Goal: Task Accomplishment & Management: Manage account settings

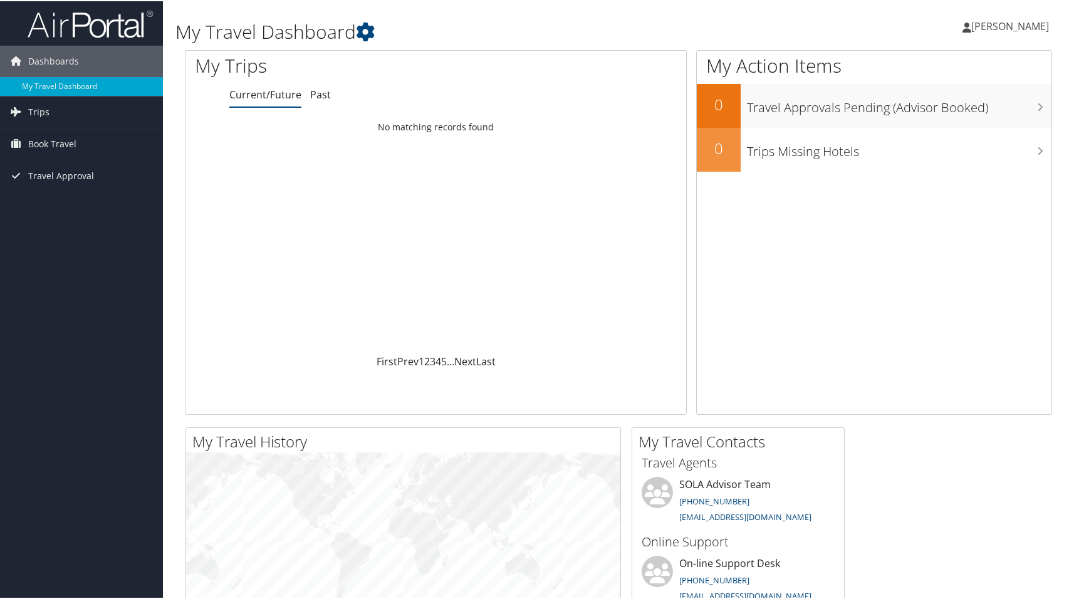
click at [997, 23] on span "[PERSON_NAME]" at bounding box center [1010, 25] width 78 height 14
click at [1024, 23] on span "[PERSON_NAME]" at bounding box center [1010, 25] width 78 height 14
click at [1004, 20] on span "[PERSON_NAME]" at bounding box center [1010, 25] width 78 height 14
click at [949, 109] on link "View Travel Profile" at bounding box center [977, 111] width 140 height 21
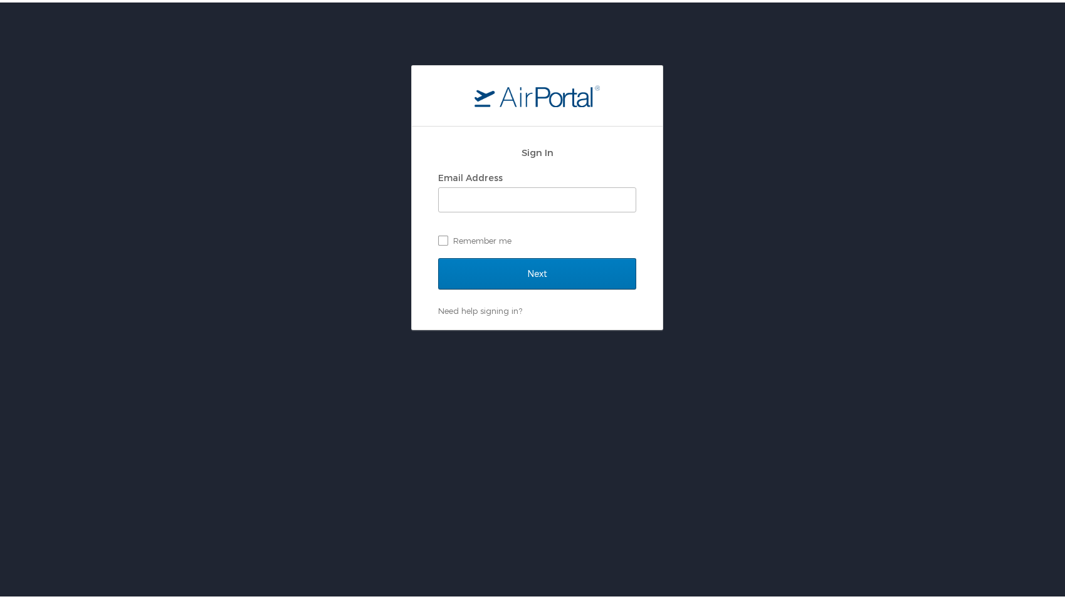
type input "lhardee@mcneese.edu"
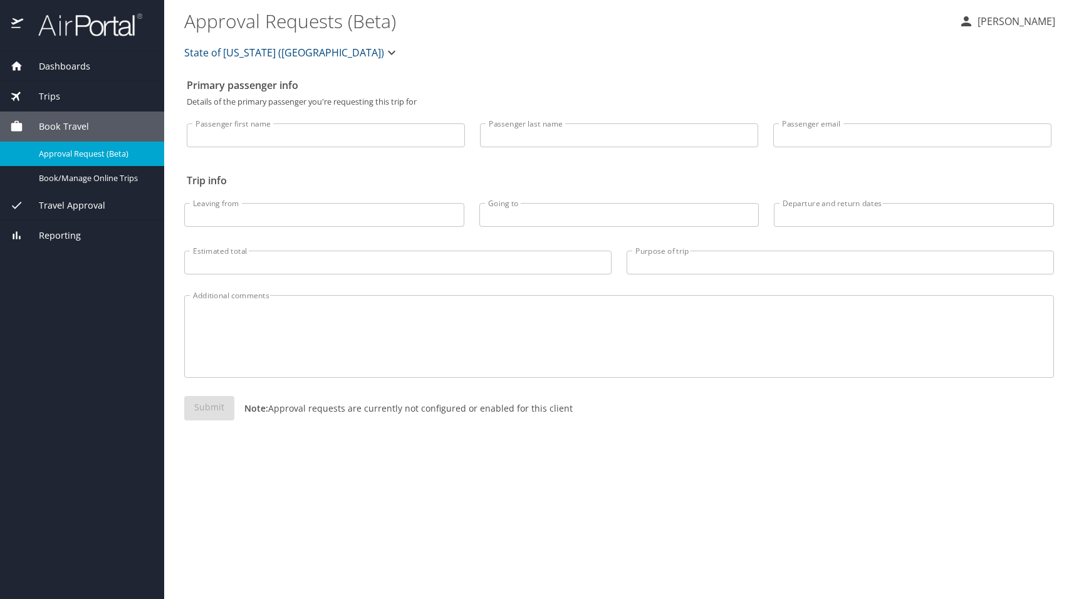
click at [48, 68] on span "Dashboards" at bounding box center [56, 67] width 67 height 14
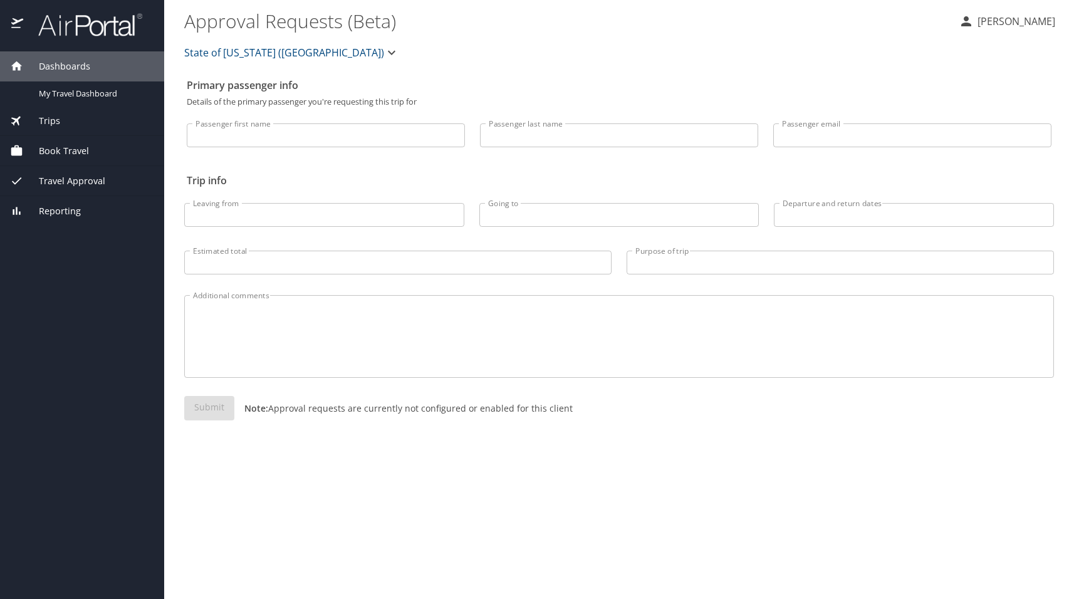
click at [61, 125] on div "Trips" at bounding box center [82, 121] width 144 height 14
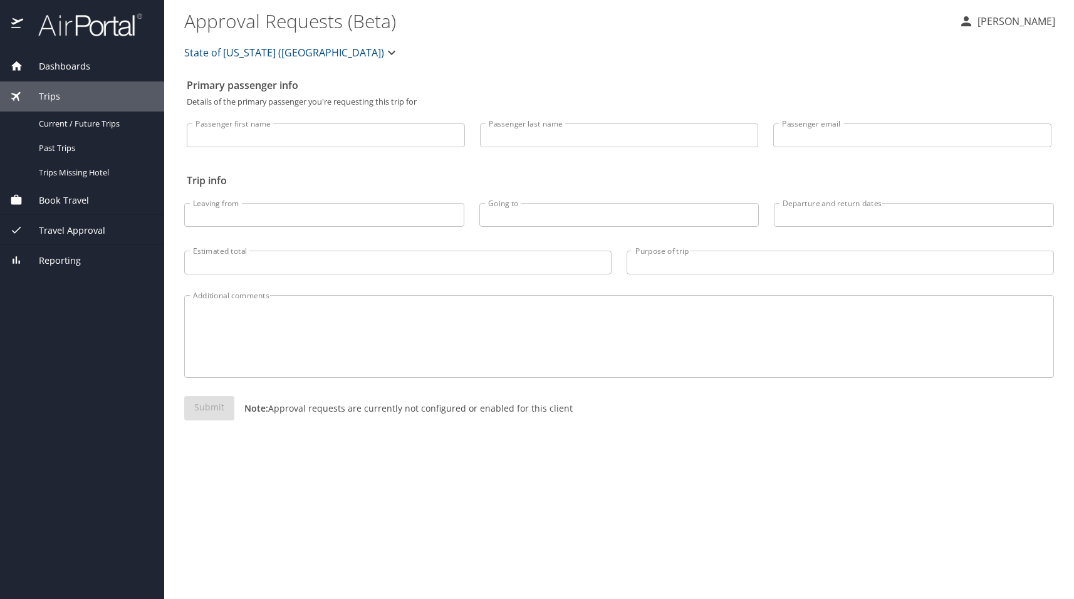
click at [78, 65] on span "Dashboards" at bounding box center [56, 67] width 67 height 14
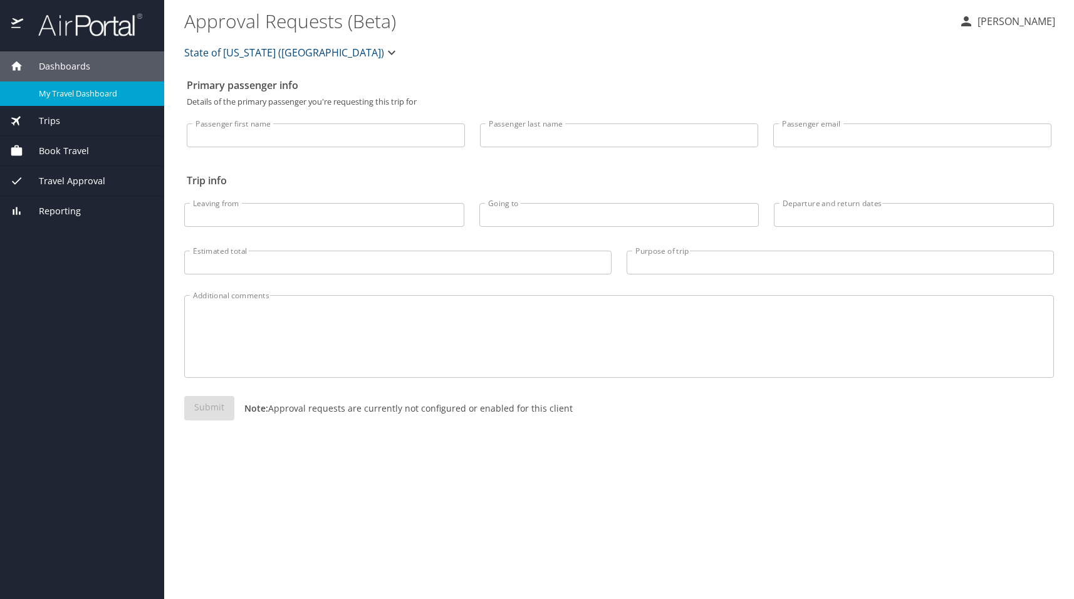
click at [79, 99] on span "My Travel Dashboard" at bounding box center [94, 94] width 110 height 12
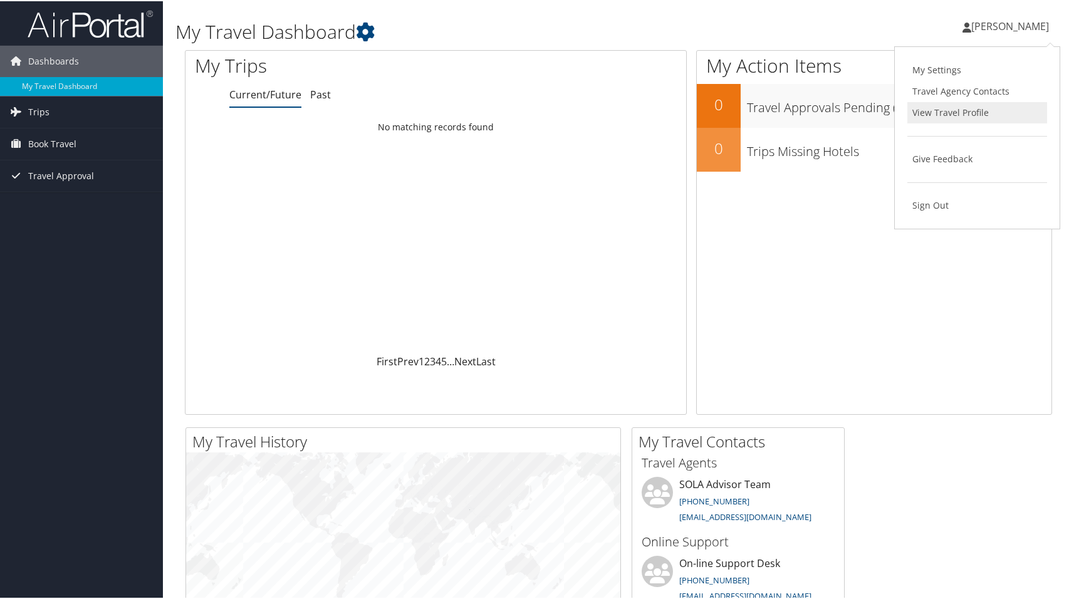
click at [966, 114] on link "View Travel Profile" at bounding box center [977, 111] width 140 height 21
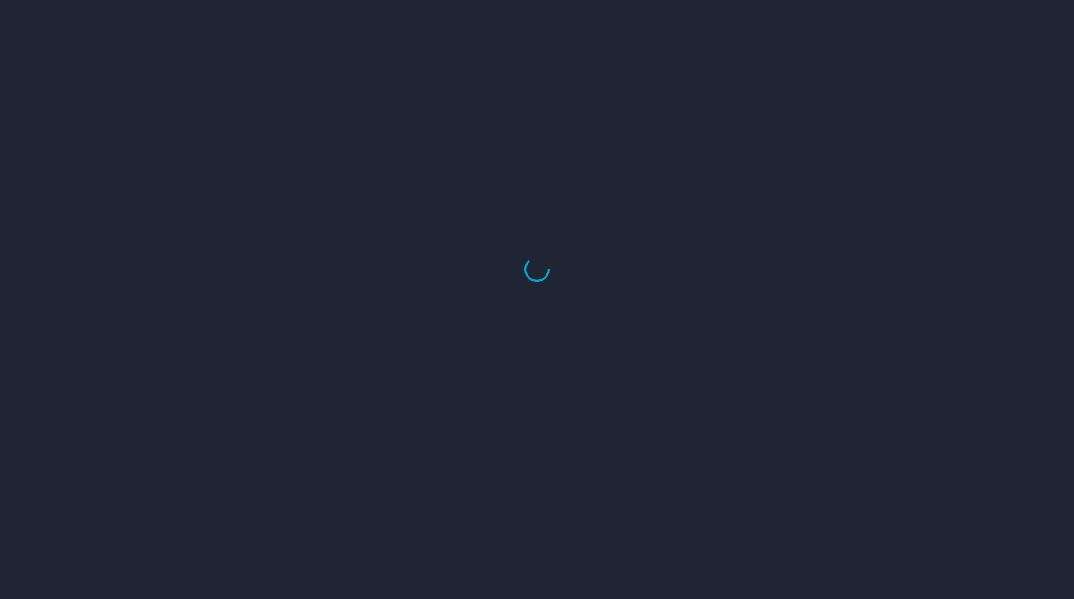
select select "US"
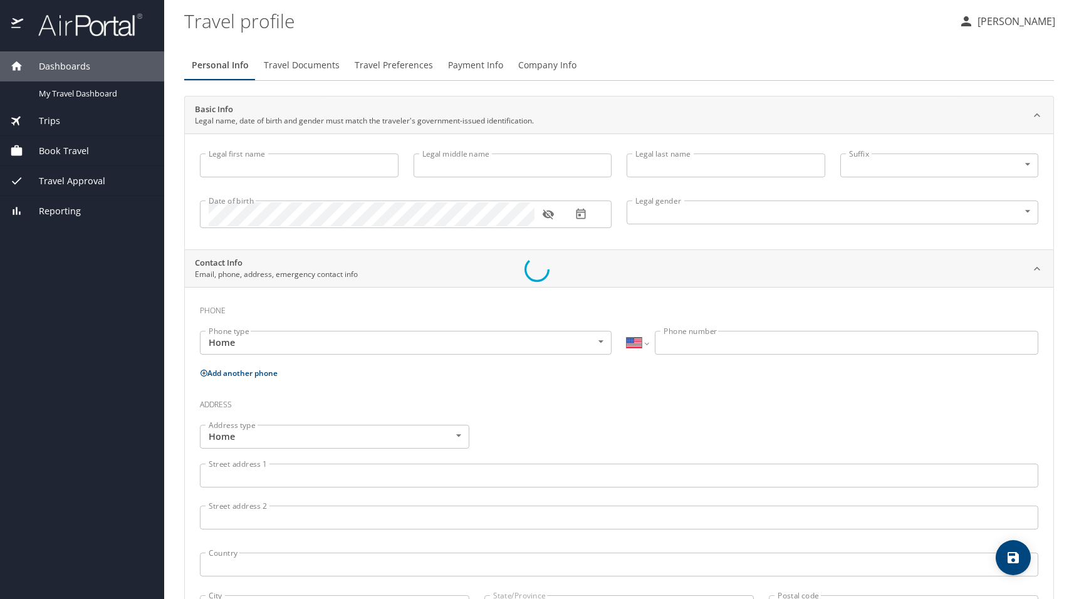
type input "Lyle"
type input "James"
type input "Hardee"
type input "Male"
type input "Byron"
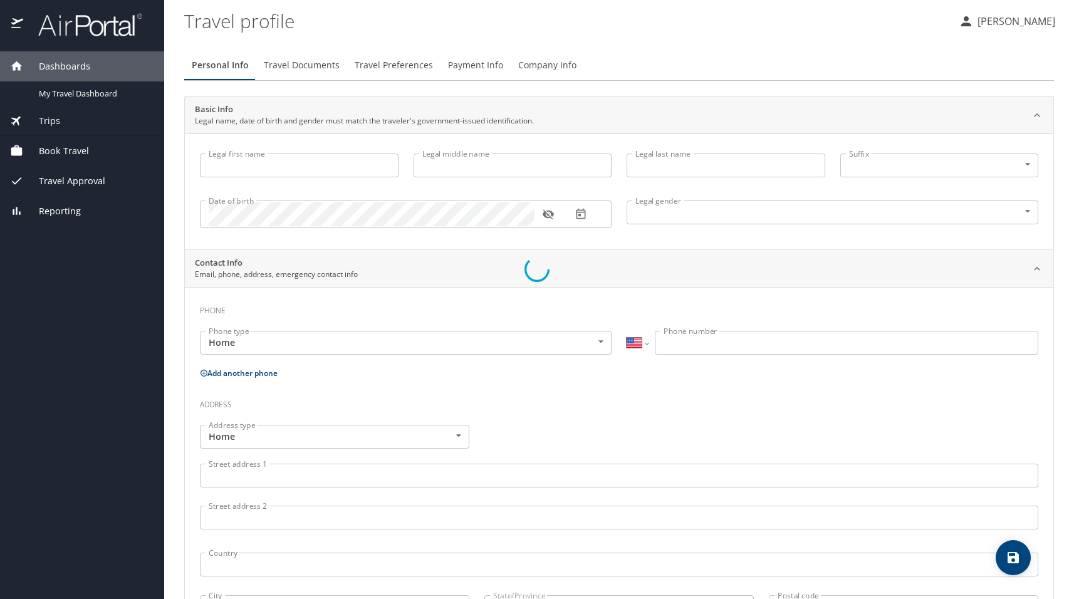
type input "Hardee"
type input "(337) 794-8368"
type input "byronlake22@gmail.com"
select select "US"
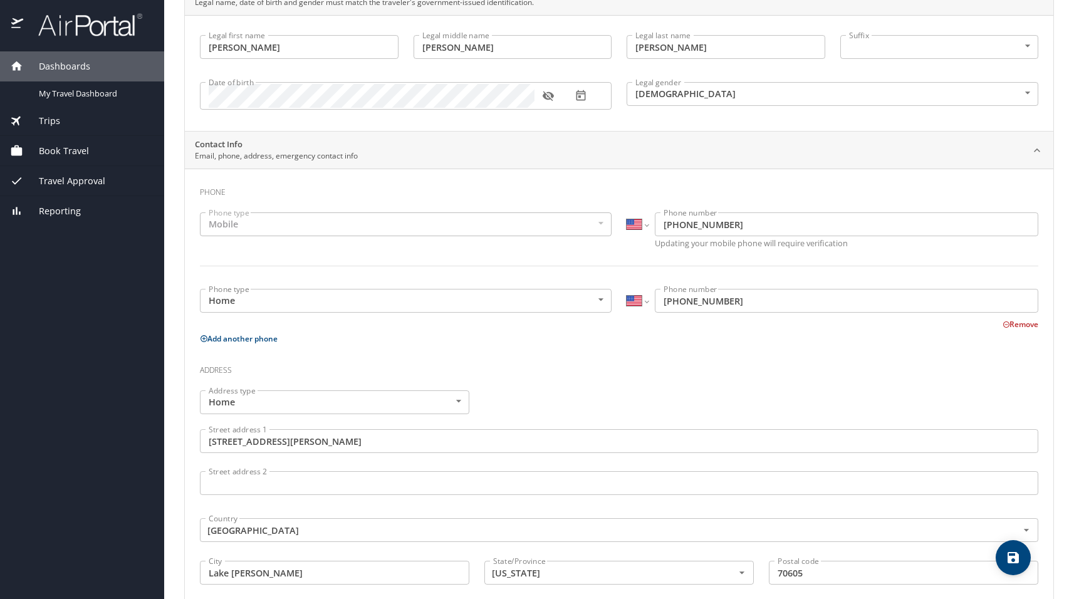
scroll to position [63, 0]
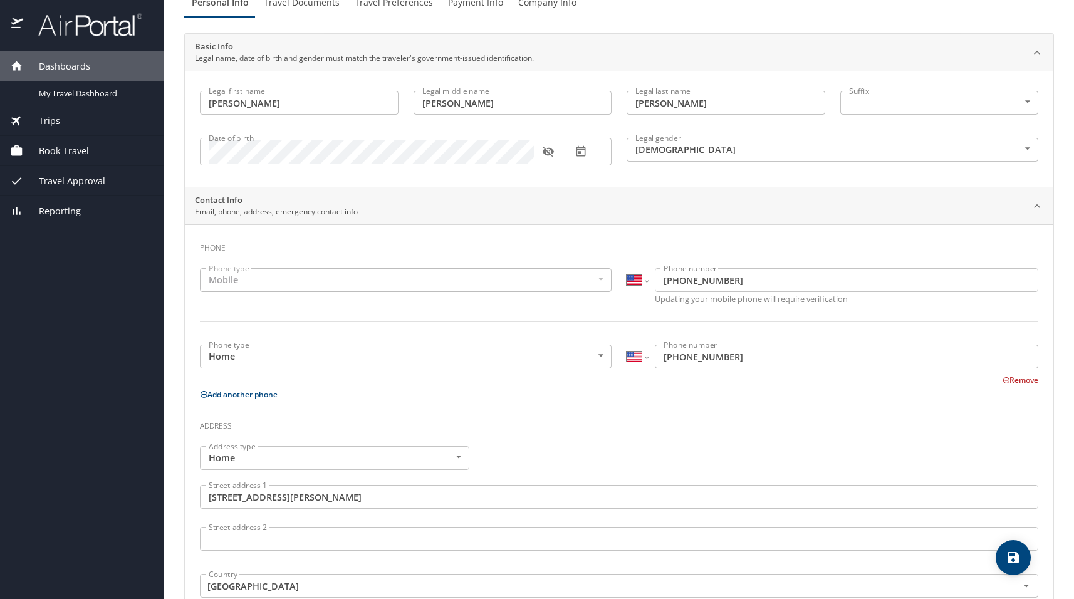
click at [548, 150] on icon "button" at bounding box center [548, 151] width 13 height 13
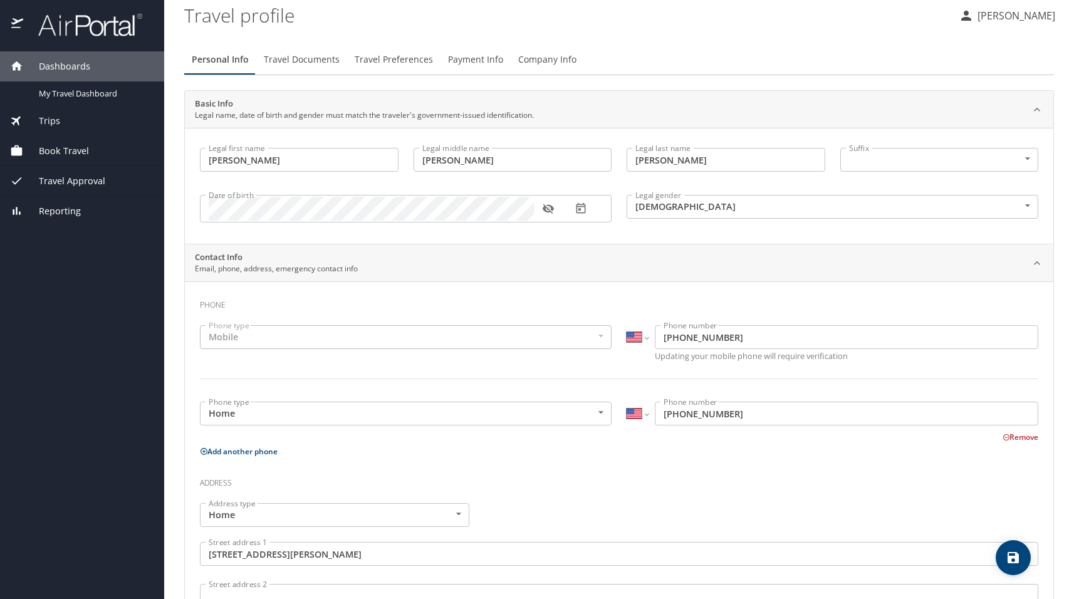
scroll to position [0, 0]
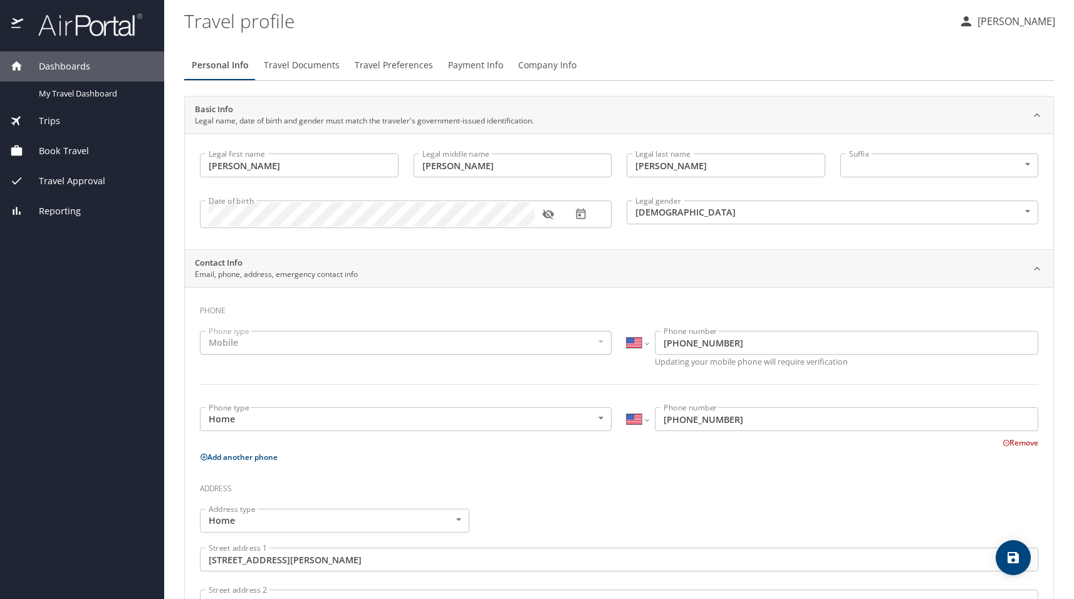
click at [63, 147] on span "Book Travel" at bounding box center [56, 151] width 66 height 14
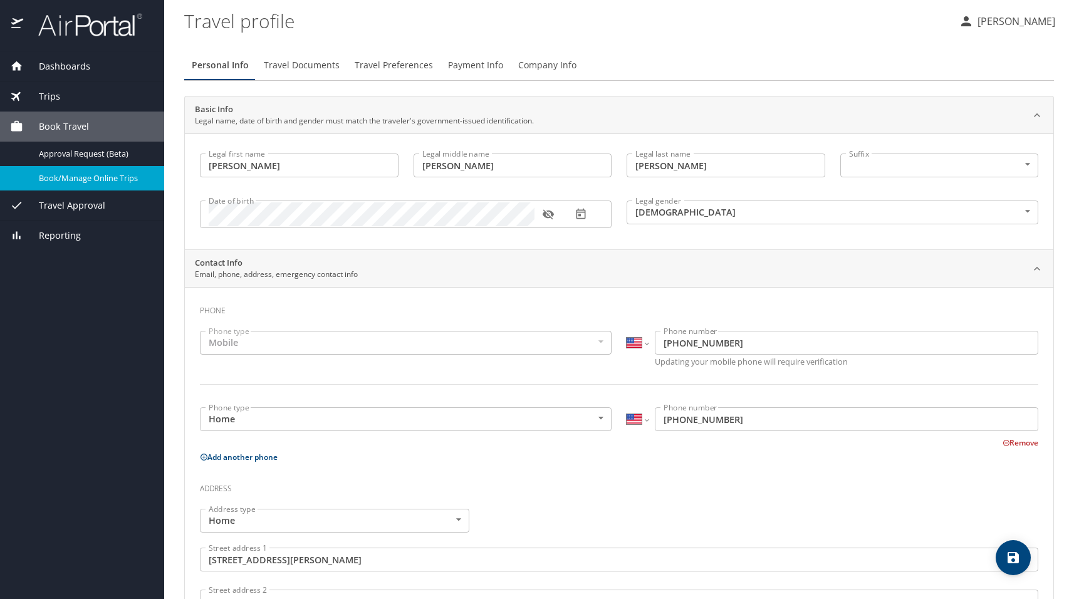
click at [79, 172] on span "Book/Manage Online Trips" at bounding box center [94, 178] width 110 height 12
